Goal: Find specific page/section: Find specific page/section

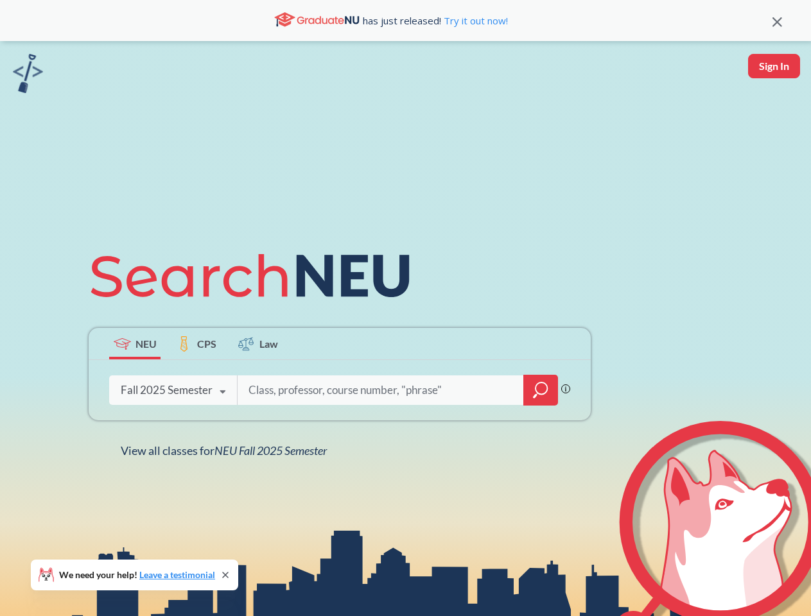
click at [405, 308] on icon at bounding box center [256, 276] width 335 height 72
click at [777, 21] on icon at bounding box center [777, 22] width 10 height 10
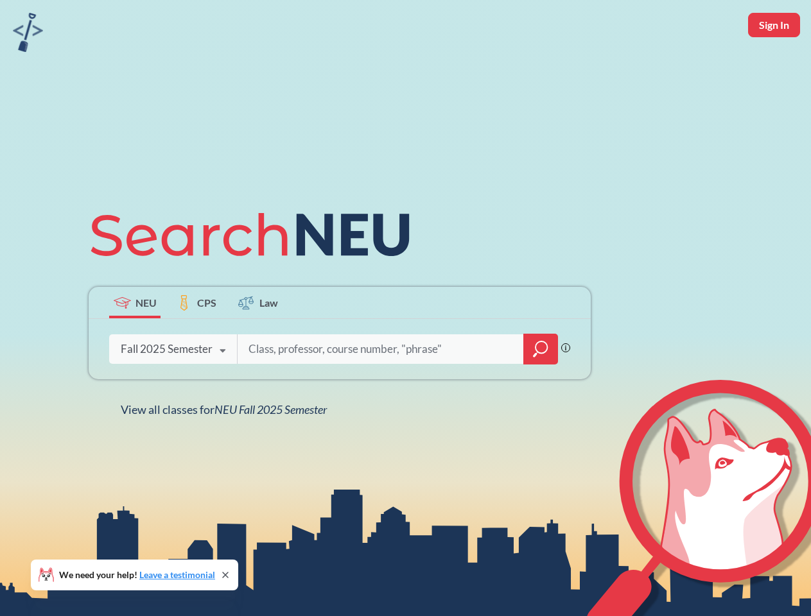
click at [774, 66] on div "NEU CPS Law Phrase search guarantees the exact search appears in the results. E…" at bounding box center [405, 308] width 811 height 616
click at [135, 344] on div "Fall 2025 Semester" at bounding box center [167, 349] width 92 height 14
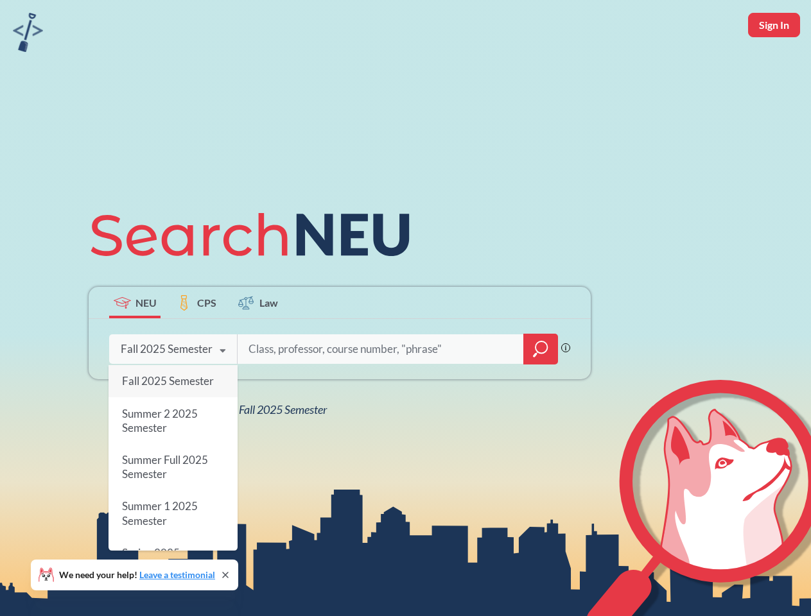
click at [196, 344] on div "Fall 2025 Semester" at bounding box center [167, 349] width 92 height 14
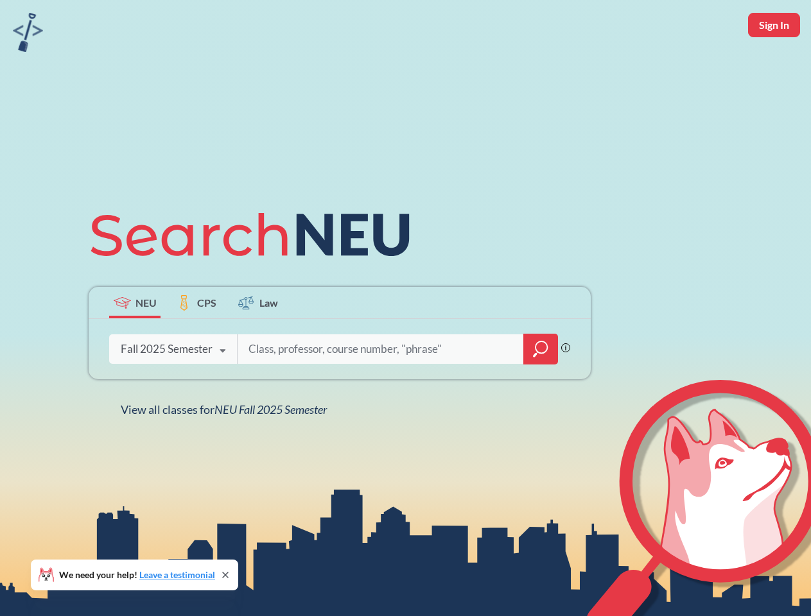
click at [258, 344] on input "search" at bounding box center [380, 349] width 267 height 27
click at [541, 390] on div "NEU CPS Law Phrase search guarantees the exact search appears in the results. E…" at bounding box center [340, 308] width 518 height 218
click at [173, 390] on div "NEU CPS Law Phrase search guarantees the exact search appears in the results. E…" at bounding box center [340, 308] width 518 height 218
click at [223, 392] on div "NEU CPS Law Phrase search guarantees the exact search appears in the results. E…" at bounding box center [340, 308] width 518 height 218
click at [227, 451] on div "NEU CPS Law Phrase search guarantees the exact search appears in the results. E…" at bounding box center [405, 308] width 811 height 616
